Goal: Find specific page/section: Find specific page/section

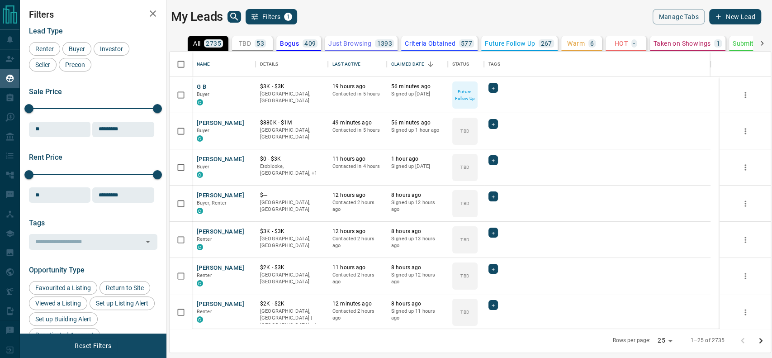
scroll to position [268, 592]
click at [257, 45] on button "TBD 53" at bounding box center [252, 43] width 41 height 15
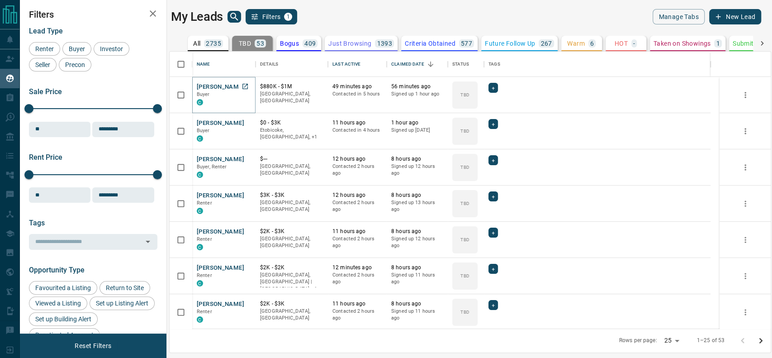
click at [245, 89] on icon "Open in New Tab" at bounding box center [245, 86] width 7 height 7
click at [243, 121] on icon "Open in New Tab" at bounding box center [245, 122] width 7 height 7
click at [248, 158] on icon "Open in New Tab" at bounding box center [245, 158] width 7 height 7
click at [248, 85] on icon "Open in New Tab" at bounding box center [245, 86] width 7 height 7
click at [251, 124] on link "Open in New Tab" at bounding box center [245, 123] width 12 height 12
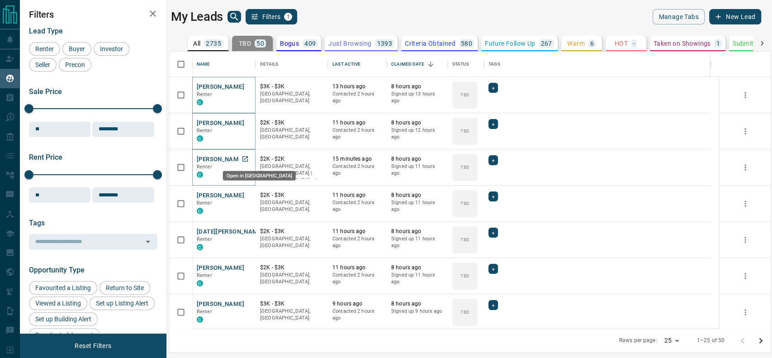
click at [246, 162] on link "Open in New Tab" at bounding box center [245, 159] width 12 height 12
click at [242, 197] on icon "Open in New Tab" at bounding box center [245, 194] width 7 height 7
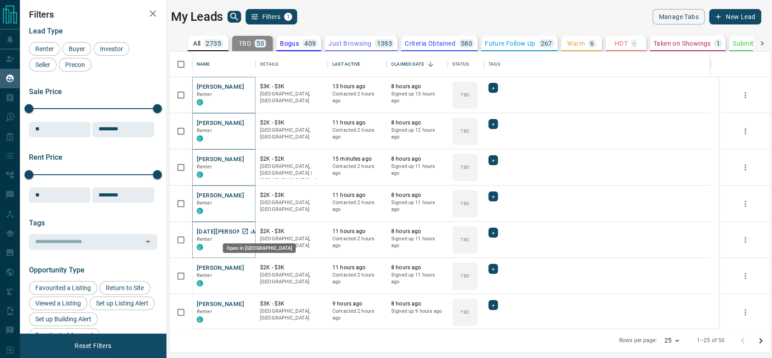
click at [250, 229] on link "Open in New Tab" at bounding box center [245, 231] width 12 height 12
click at [248, 267] on icon "Open in New Tab" at bounding box center [245, 267] width 7 height 7
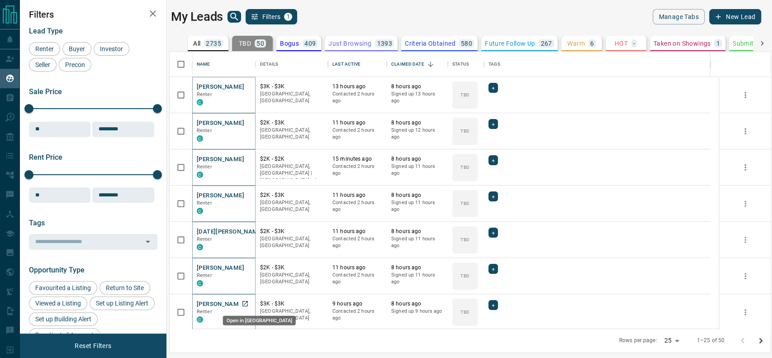
click at [246, 300] on icon "Open in New Tab" at bounding box center [245, 303] width 7 height 7
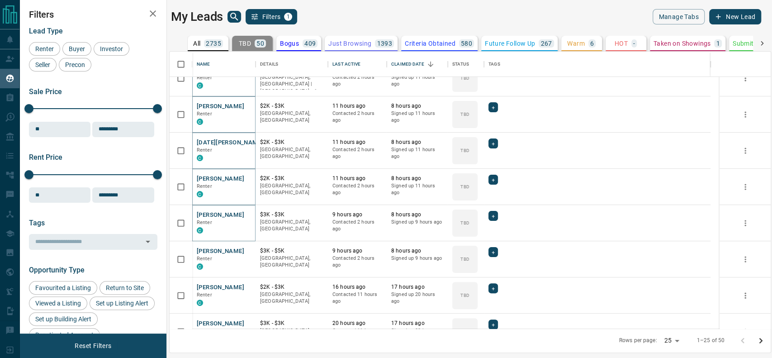
scroll to position [90, 0]
click at [251, 252] on link "Open in New Tab" at bounding box center [245, 250] width 12 height 12
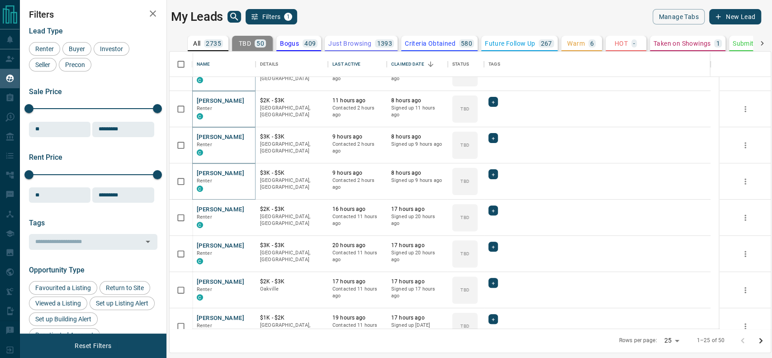
scroll to position [171, 0]
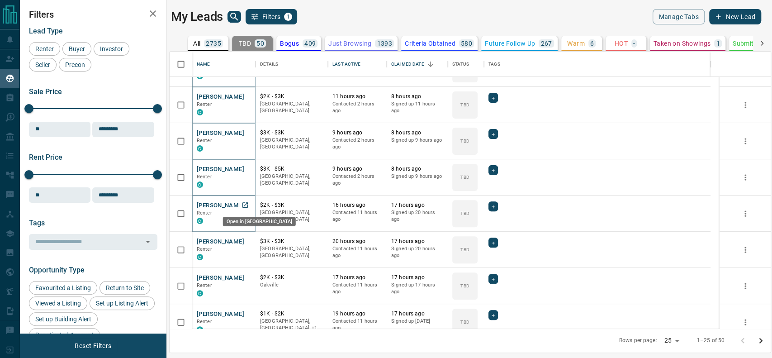
click at [244, 202] on icon "Open in New Tab" at bounding box center [245, 204] width 7 height 7
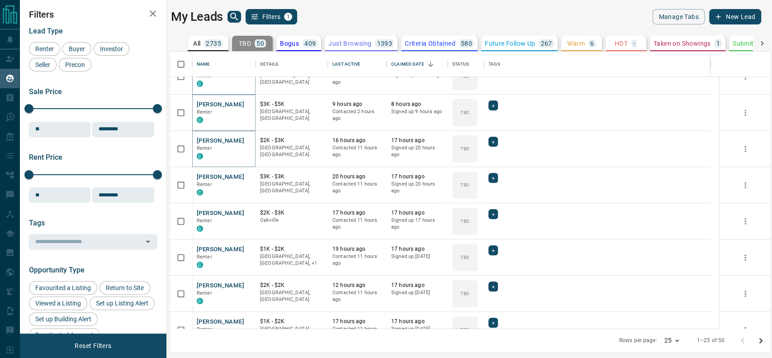
scroll to position [239, 0]
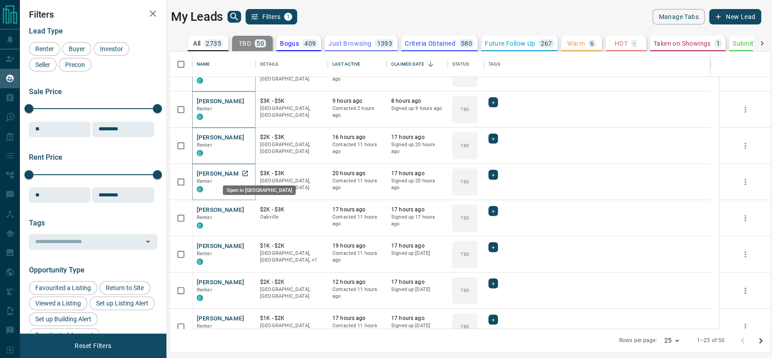
click at [243, 168] on link "Open in New Tab" at bounding box center [245, 173] width 12 height 12
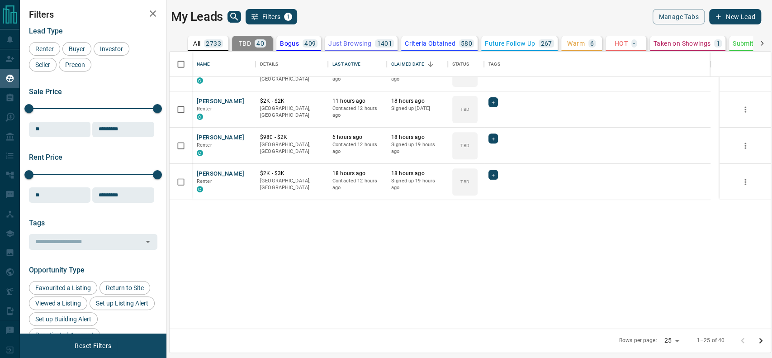
scroll to position [0, 0]
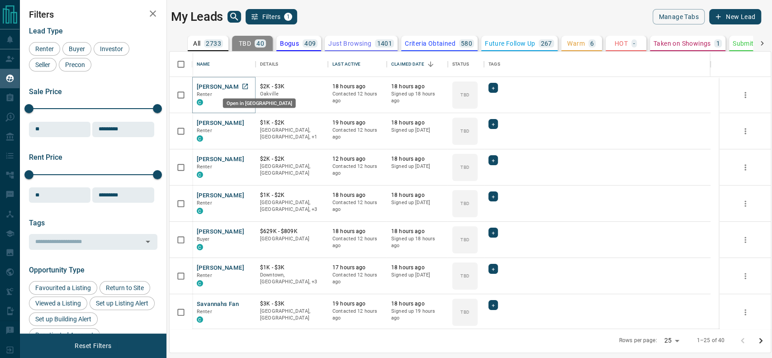
click at [250, 86] on link "Open in New Tab" at bounding box center [245, 87] width 12 height 12
click at [249, 122] on link "Open in New Tab" at bounding box center [245, 123] width 12 height 12
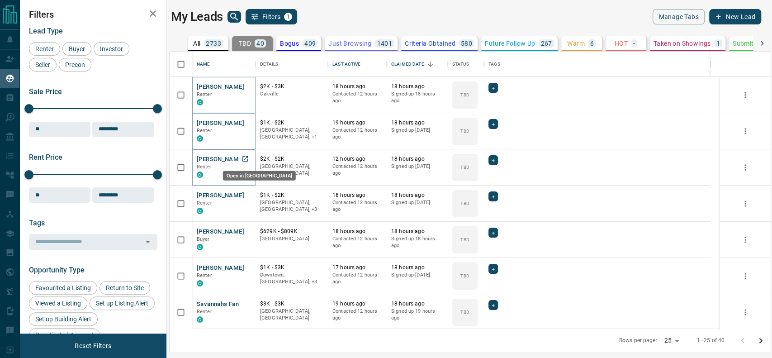
click at [243, 160] on icon "Open in New Tab" at bounding box center [245, 158] width 7 height 7
click at [244, 191] on icon "Open in New Tab" at bounding box center [245, 194] width 7 height 7
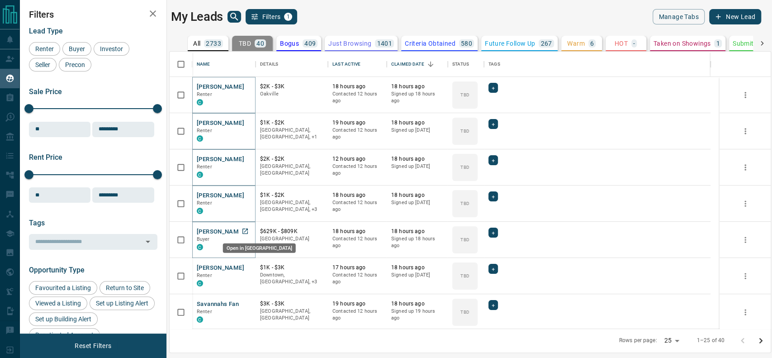
click at [247, 233] on icon "Open in New Tab" at bounding box center [245, 231] width 7 height 7
click at [247, 270] on icon "Open in New Tab" at bounding box center [245, 267] width 7 height 7
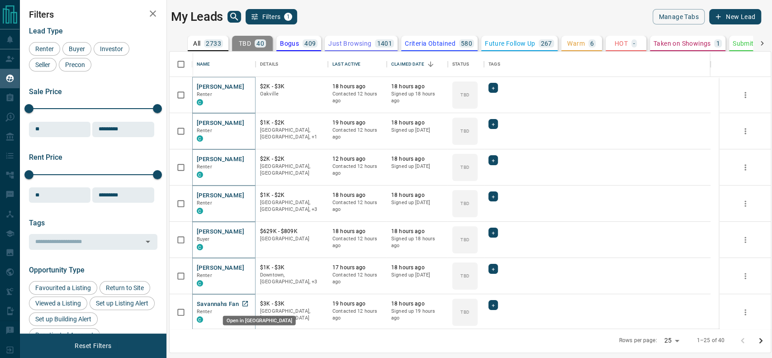
click at [246, 303] on icon "Open in New Tab" at bounding box center [245, 303] width 7 height 7
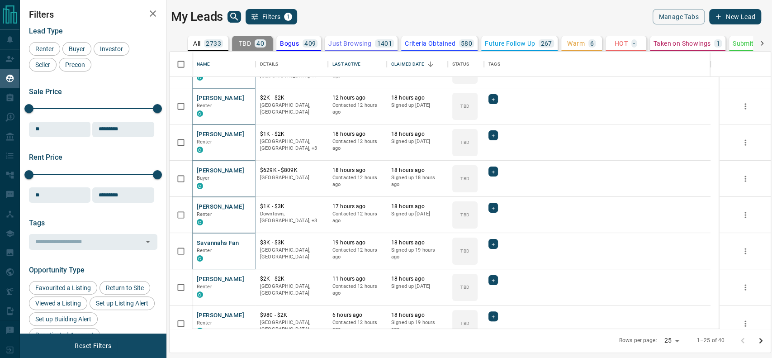
scroll to position [77, 0]
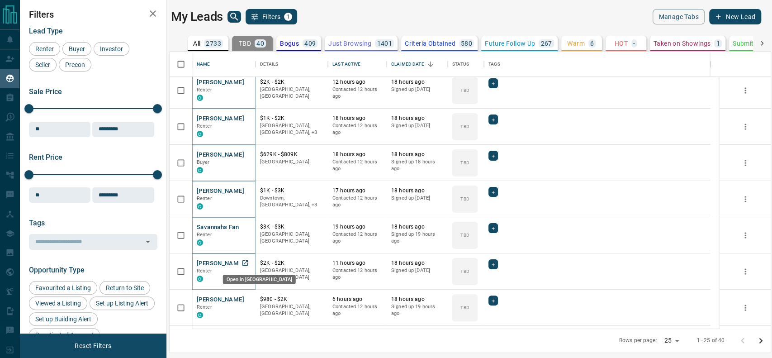
click at [247, 262] on icon "Open in New Tab" at bounding box center [245, 262] width 7 height 7
click at [244, 301] on icon "Open in New Tab" at bounding box center [245, 298] width 7 height 7
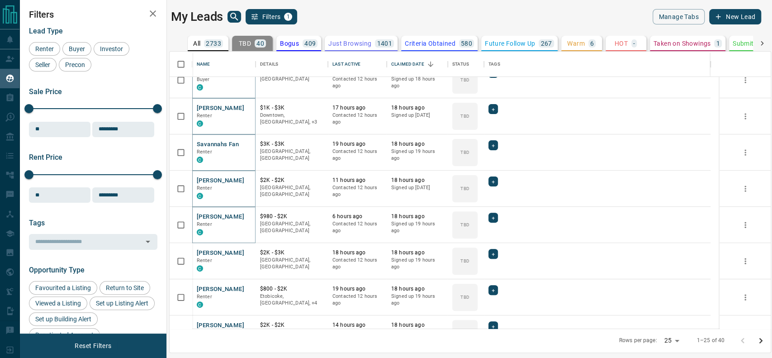
scroll to position [162, 0]
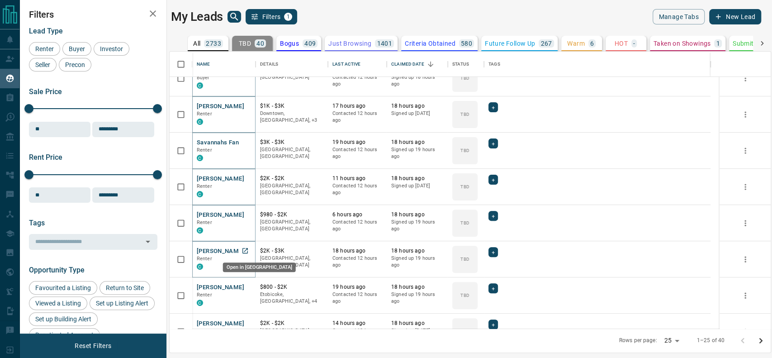
click at [245, 252] on icon "Open in New Tab" at bounding box center [245, 250] width 5 height 5
